Goal: Check status: Check status

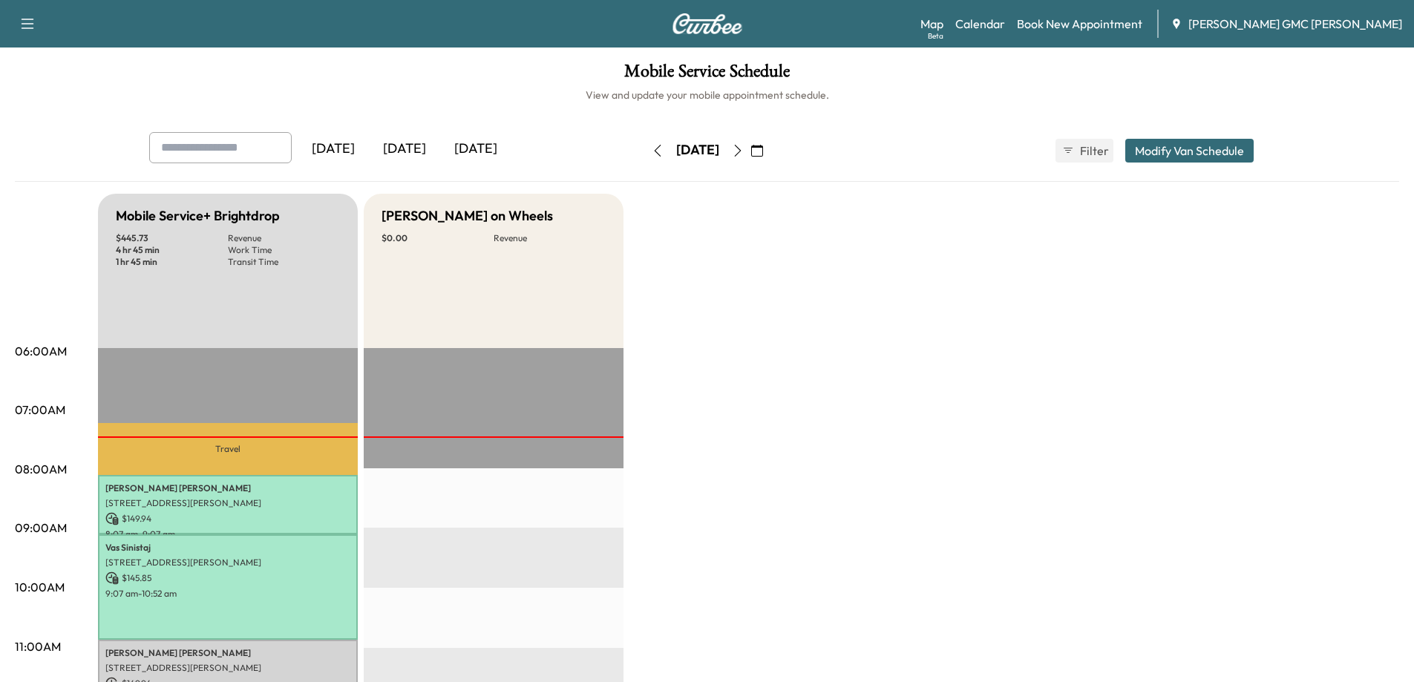
click at [744, 151] on icon "button" at bounding box center [738, 151] width 12 height 12
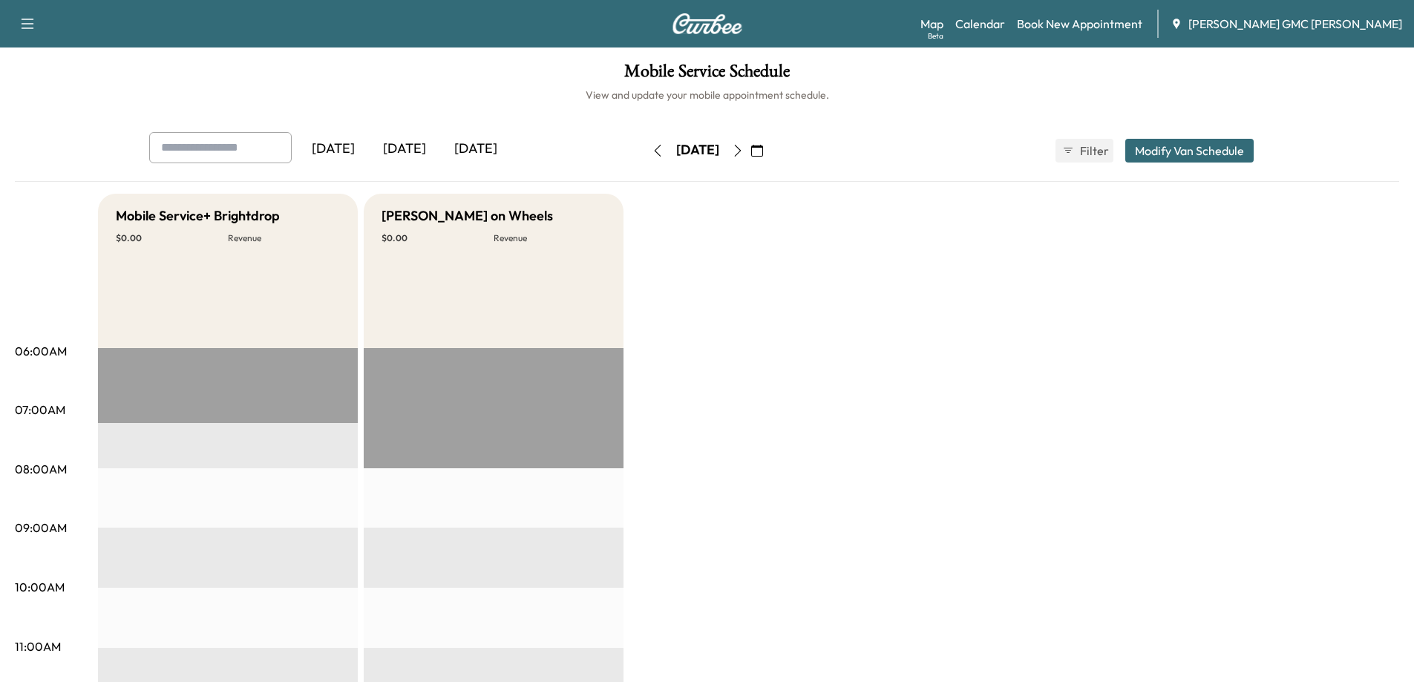
click at [744, 148] on icon "button" at bounding box center [738, 151] width 12 height 12
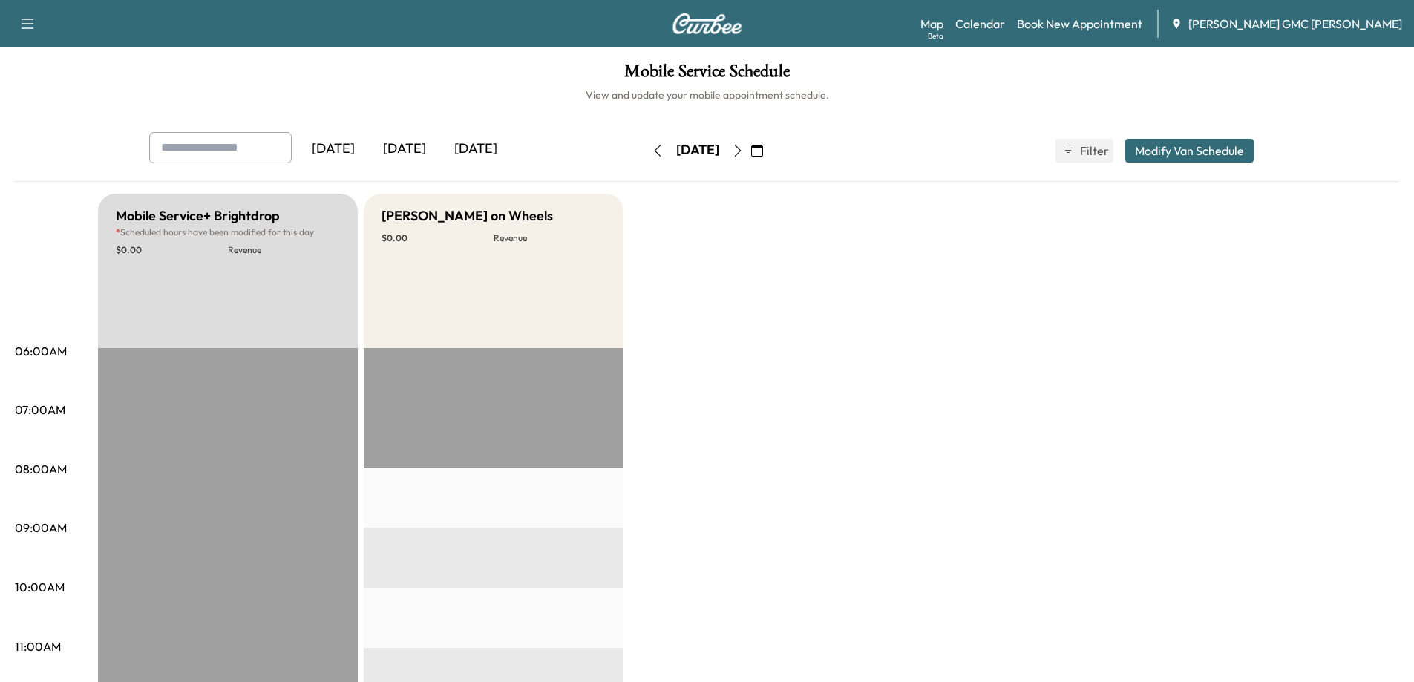
click at [744, 148] on icon "button" at bounding box center [738, 151] width 12 height 12
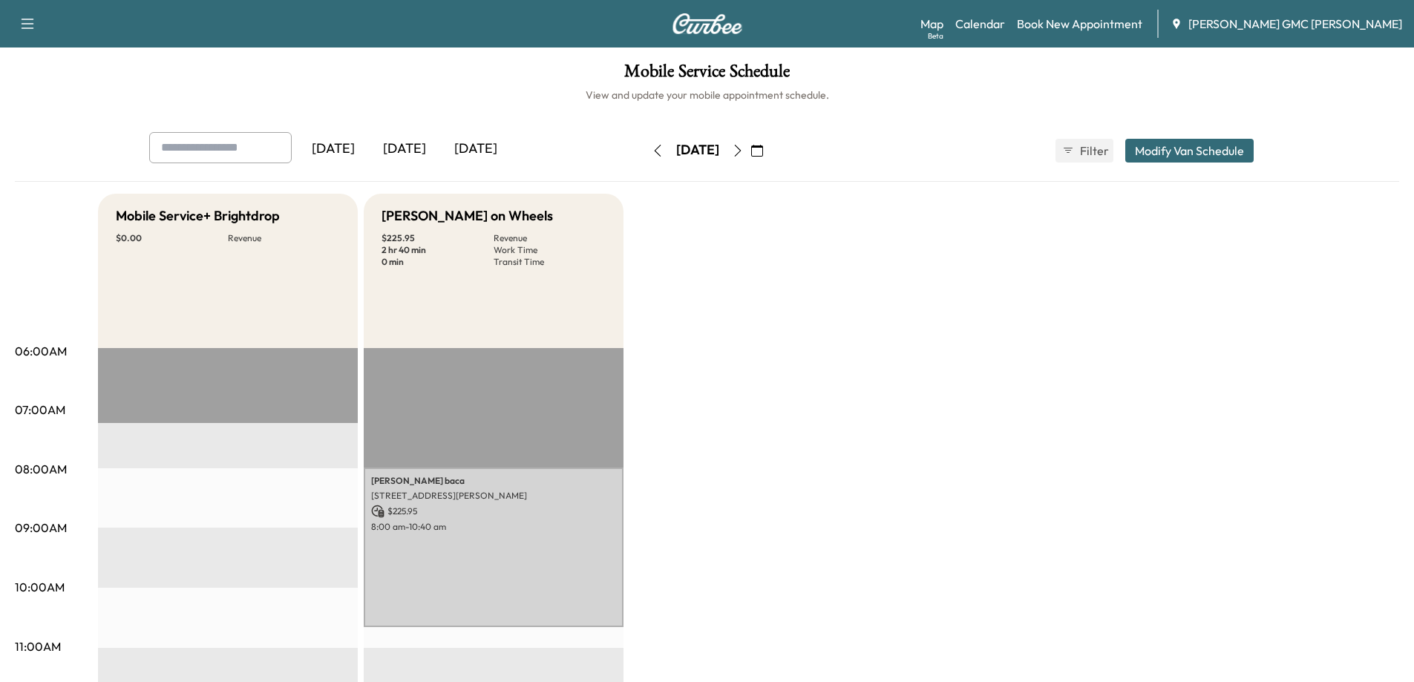
click at [654, 149] on icon "button" at bounding box center [657, 151] width 7 height 12
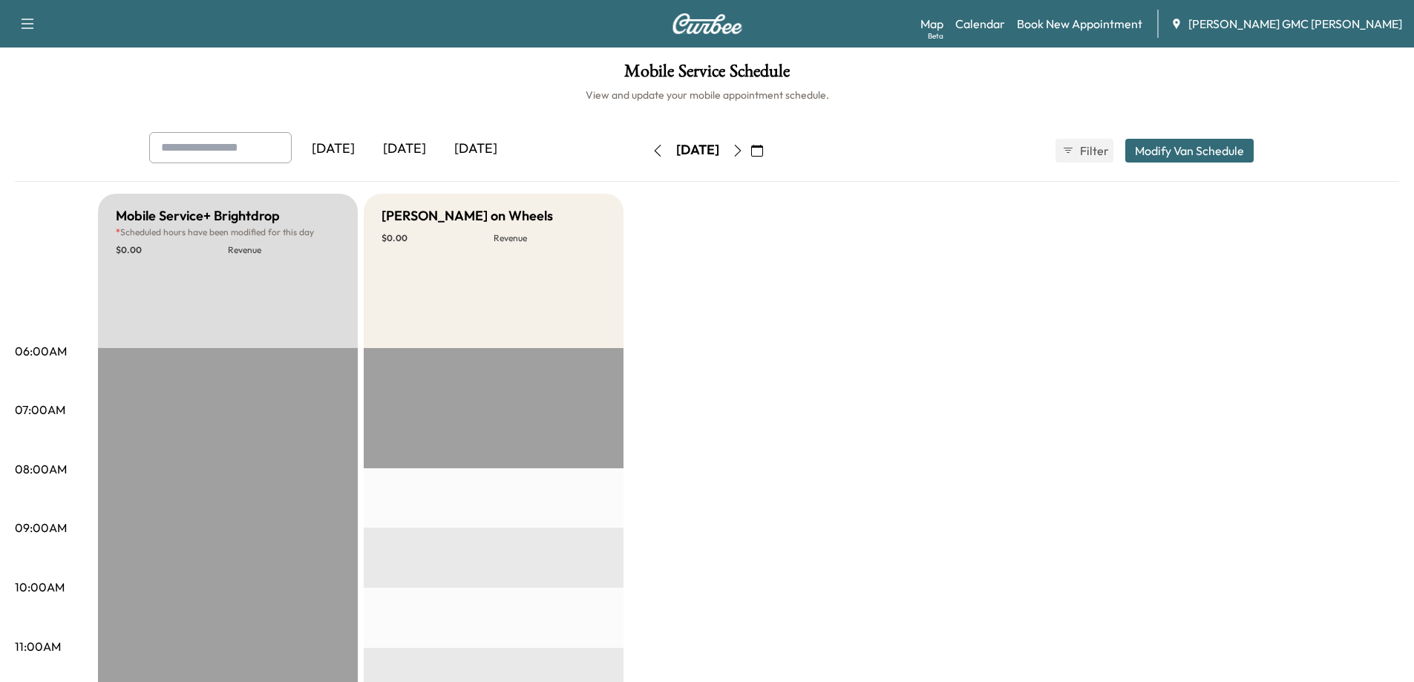
click at [645, 149] on button "button" at bounding box center [657, 151] width 25 height 24
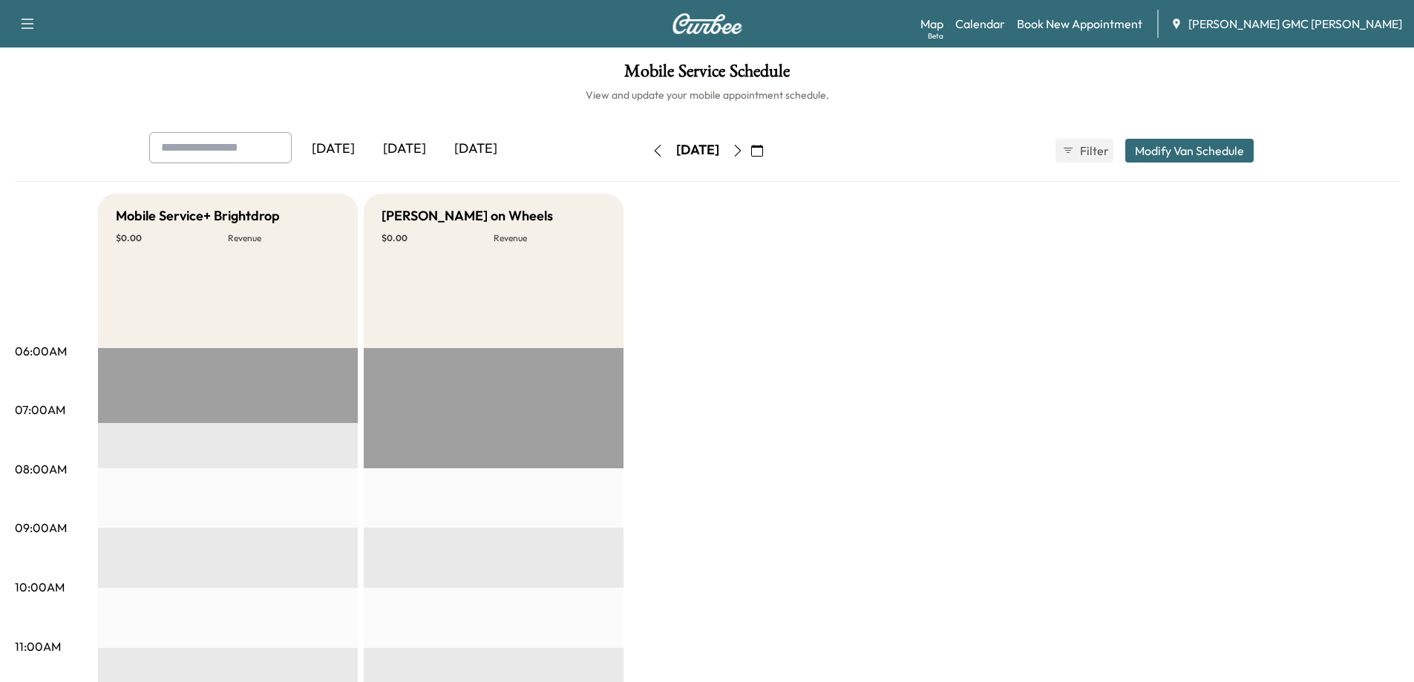
click at [652, 149] on icon "button" at bounding box center [658, 151] width 12 height 12
